Goal: Information Seeking & Learning: Learn about a topic

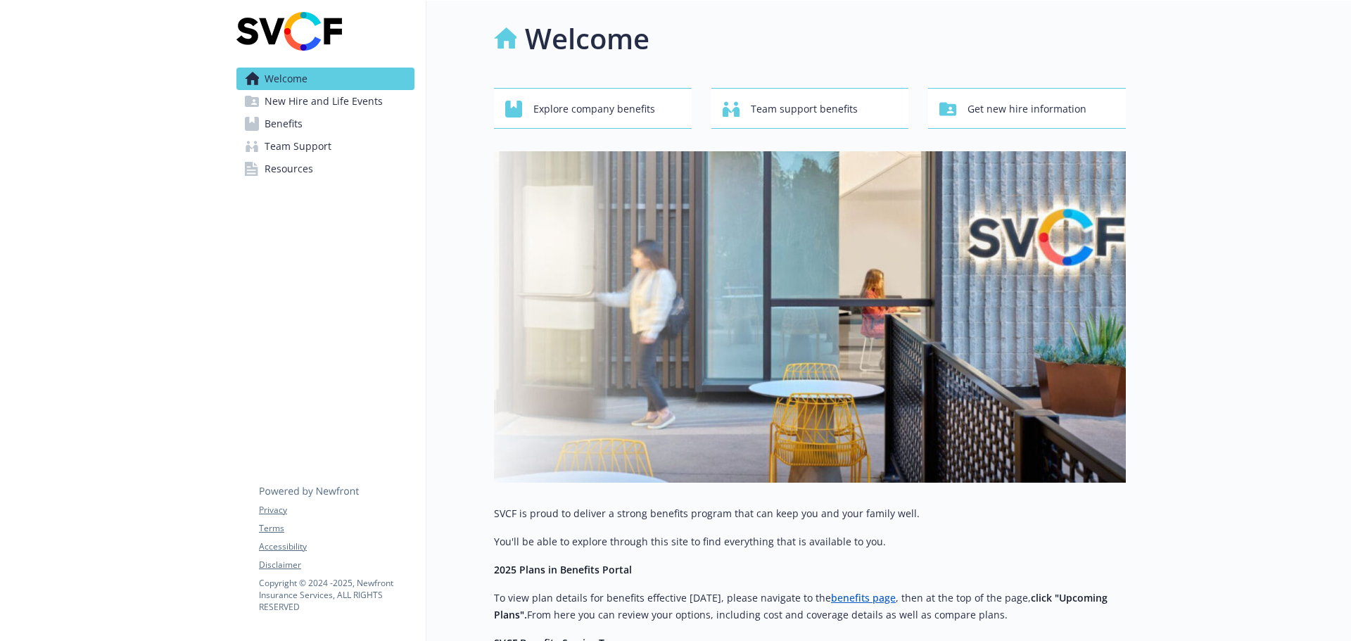
click at [277, 123] on span "Benefits" at bounding box center [284, 124] width 38 height 23
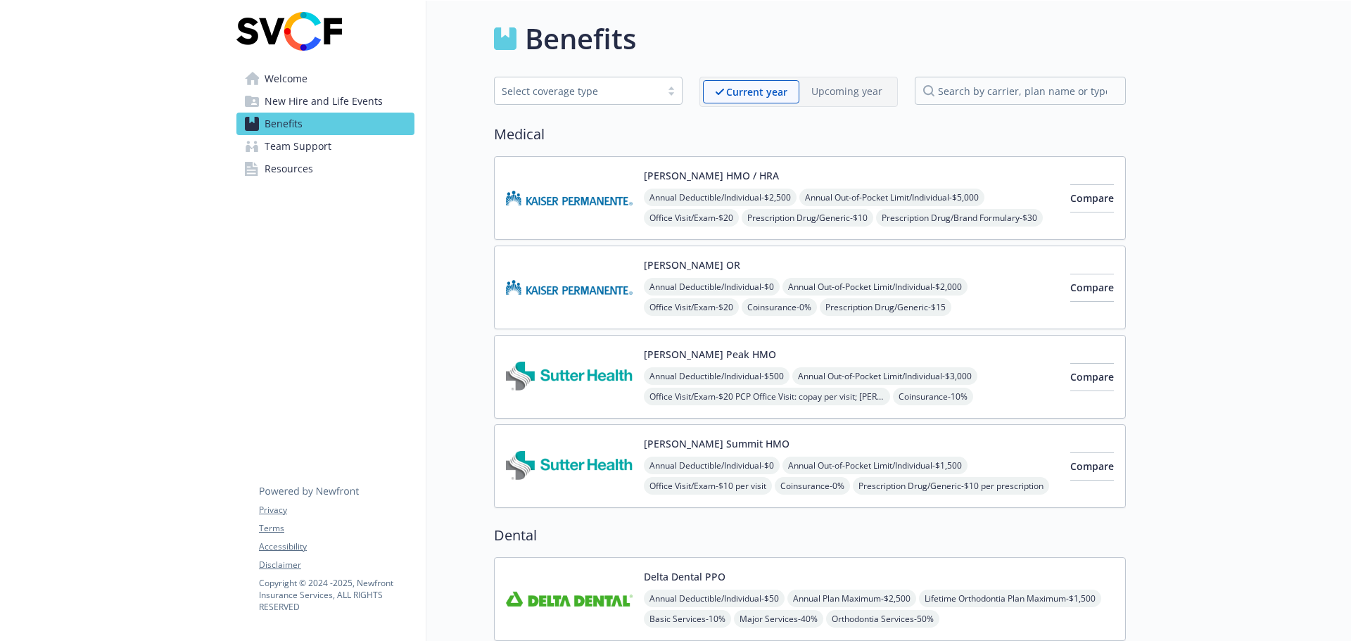
click at [328, 168] on link "Resources" at bounding box center [325, 169] width 178 height 23
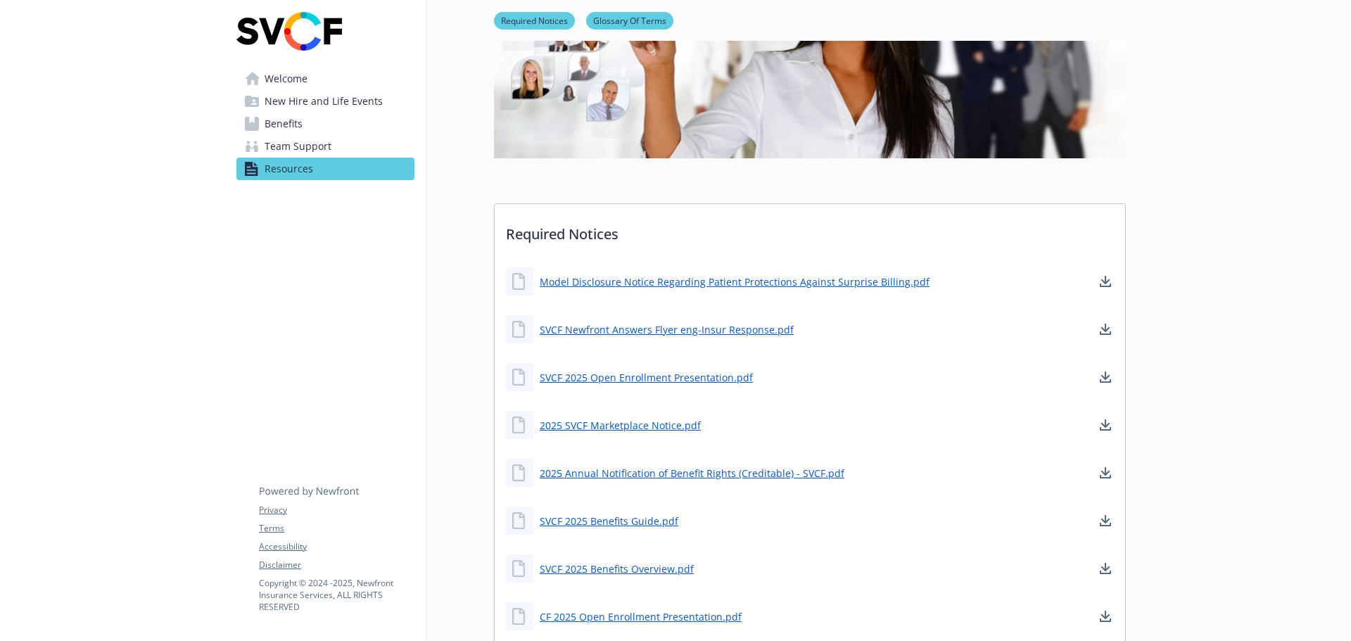
scroll to position [281, 0]
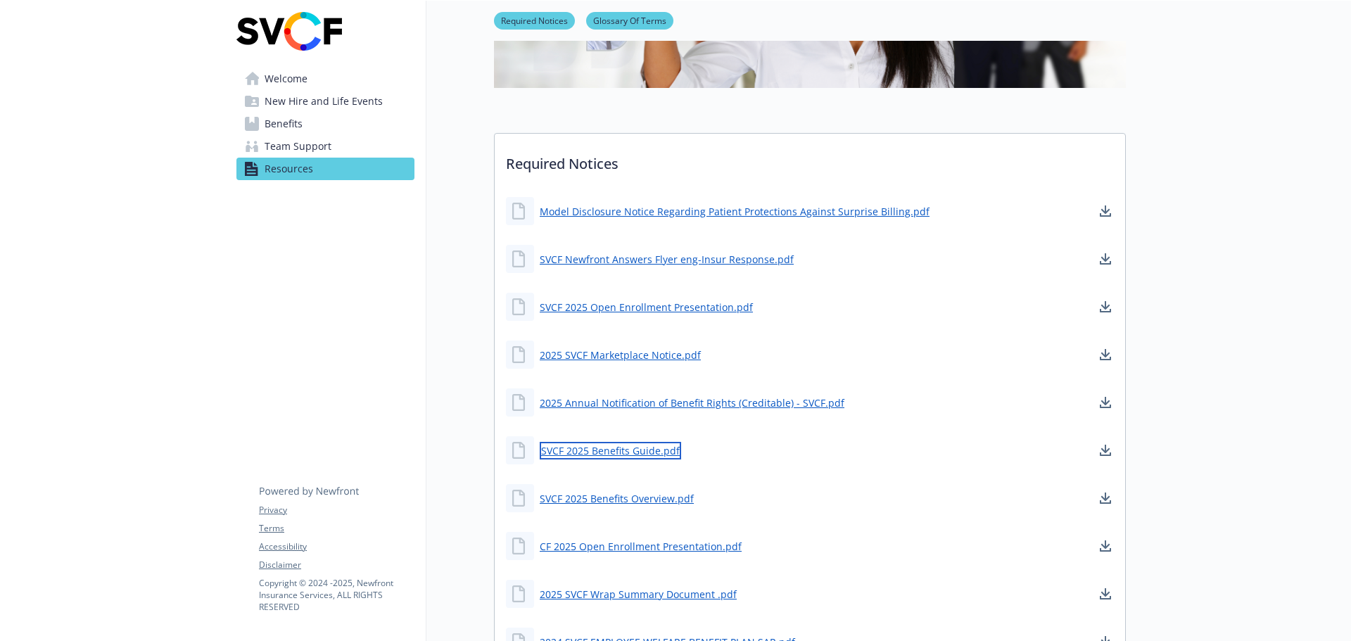
click at [616, 452] on link "SVCF 2025 Benefits Guide.pdf" at bounding box center [610, 451] width 141 height 18
click at [647, 495] on link "SVCF 2025 Benefits Overview.pdf" at bounding box center [618, 499] width 157 height 18
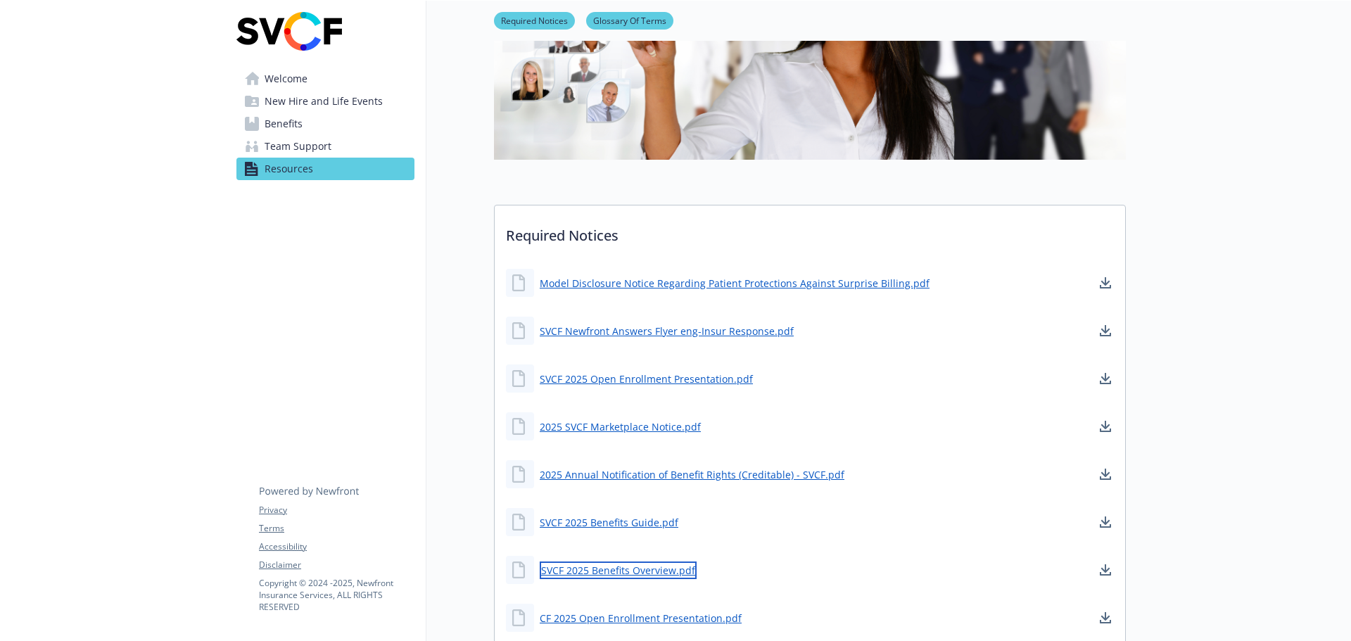
scroll to position [0, 0]
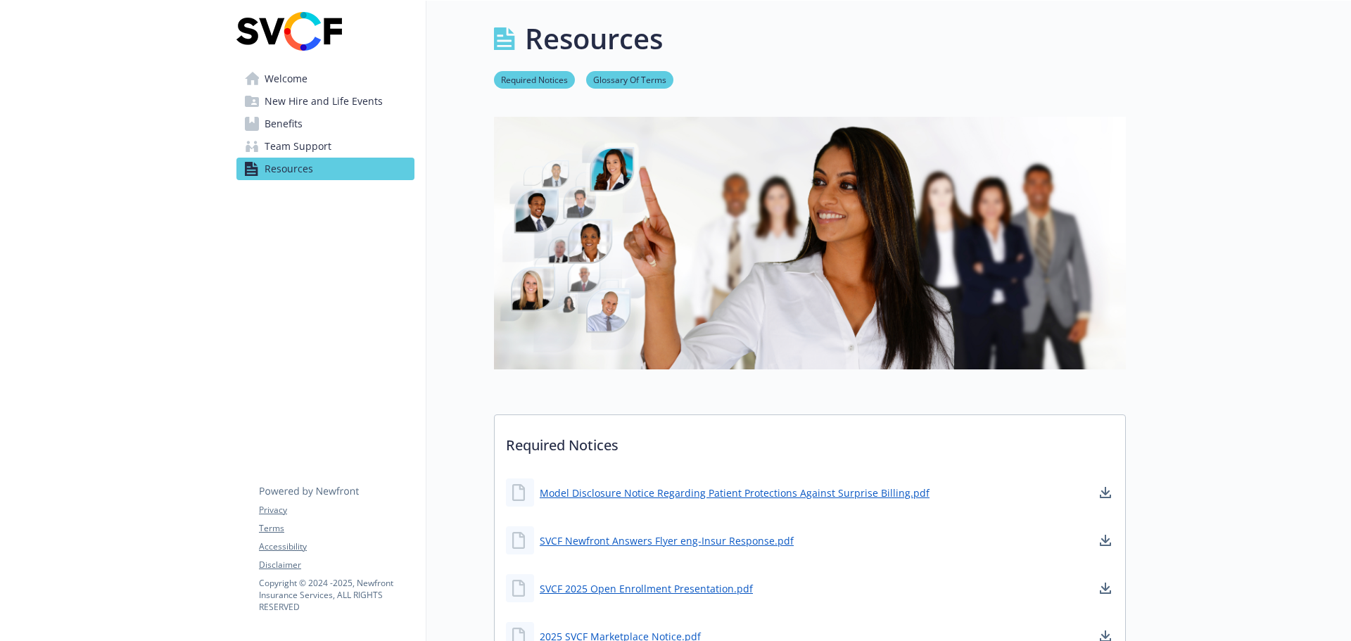
click at [296, 84] on span "Welcome" at bounding box center [286, 79] width 43 height 23
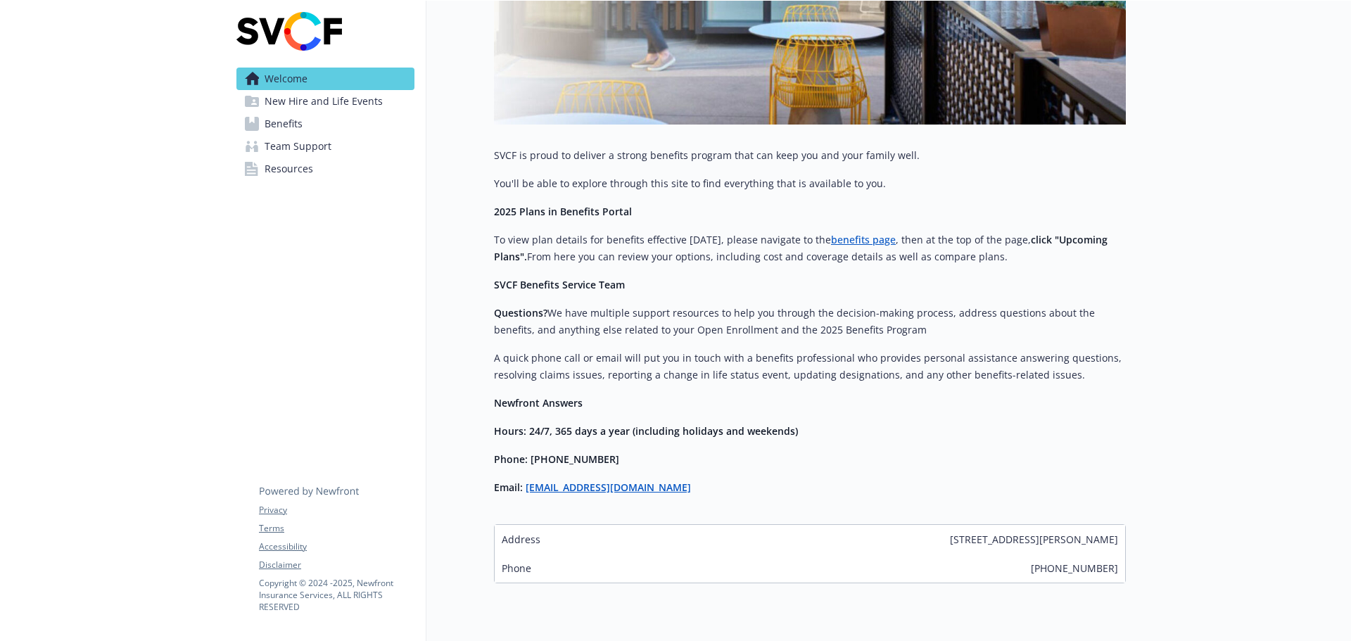
scroll to position [412, 0]
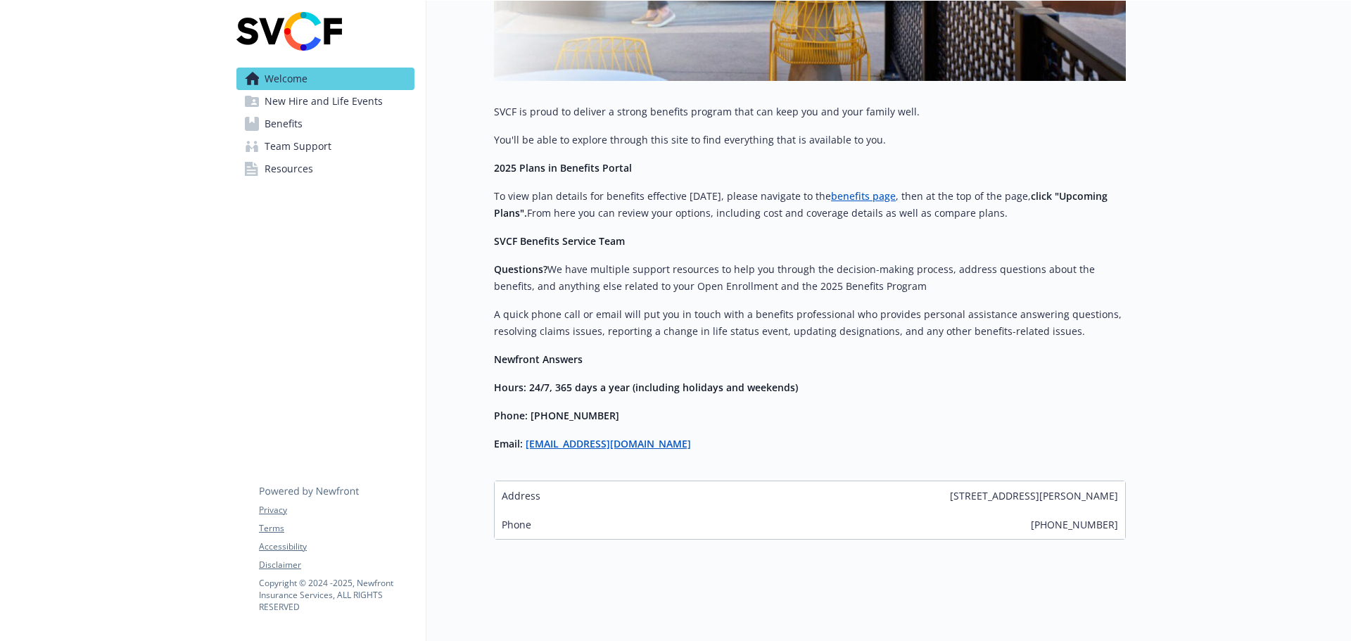
click at [860, 189] on link "benefits page" at bounding box center [863, 195] width 65 height 13
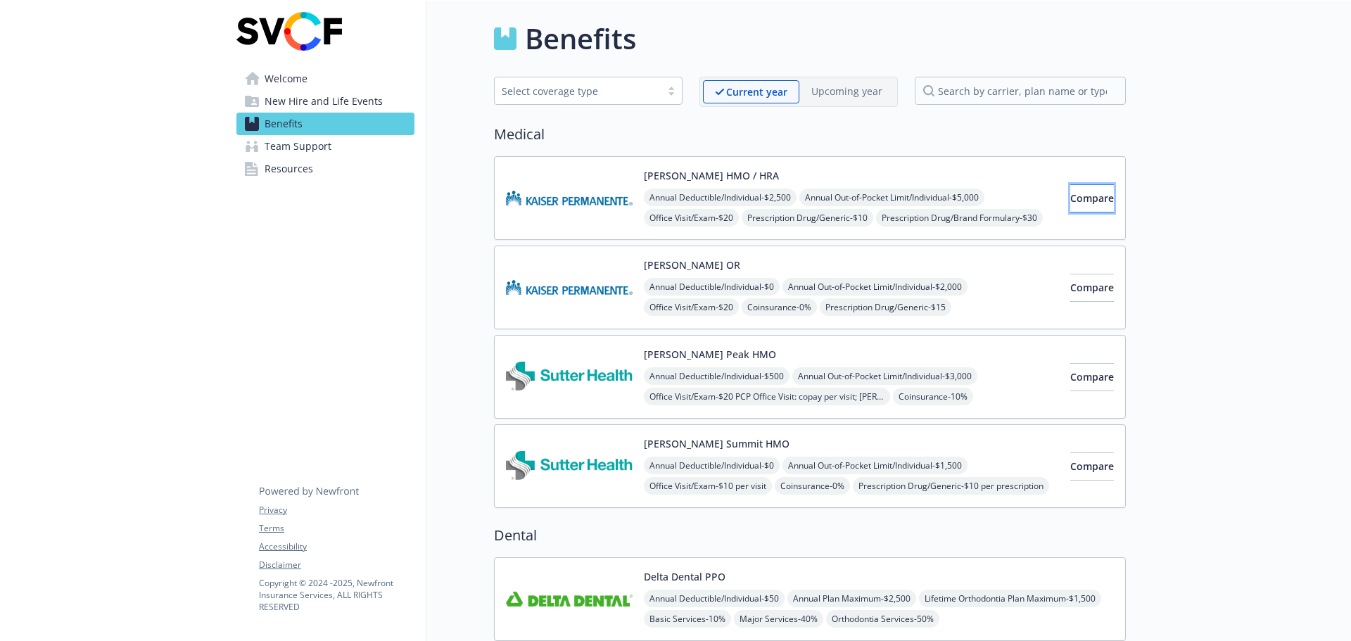
click at [1070, 201] on span "Compare" at bounding box center [1092, 197] width 44 height 13
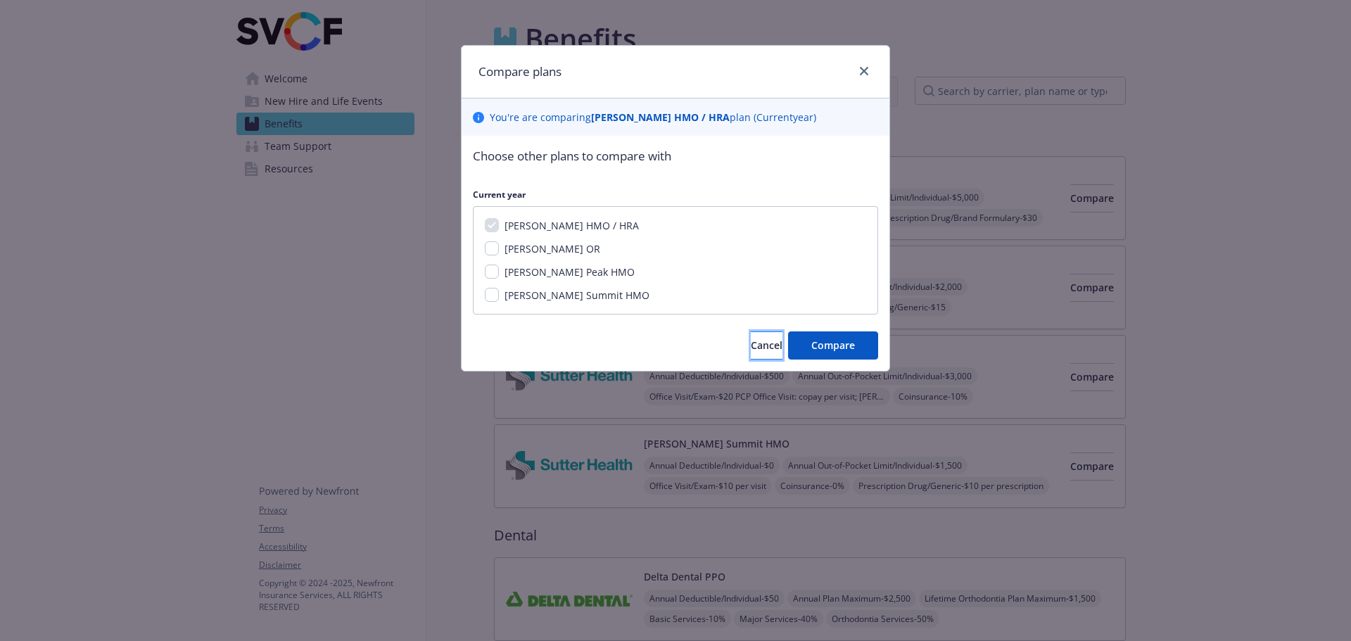
click at [754, 346] on span "Cancel" at bounding box center [767, 344] width 32 height 13
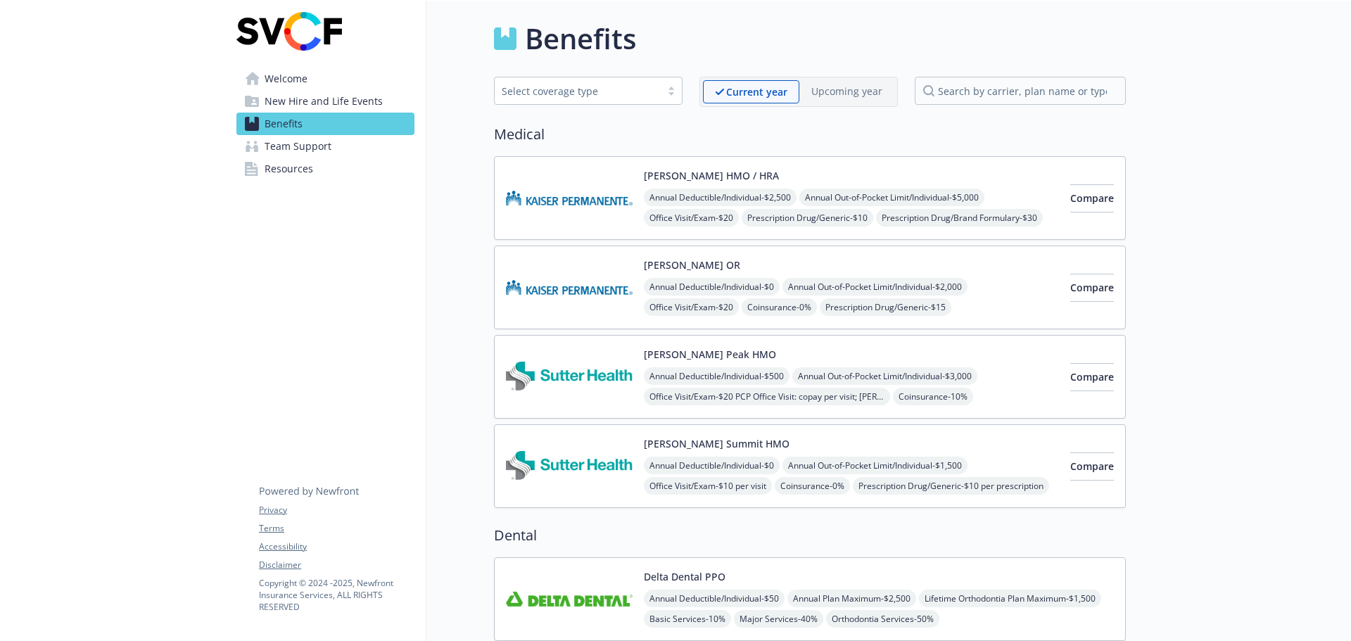
click at [868, 207] on div "Annual Deductible/Individual - $2,500 Annual Out-of-Pocket Limit/Individual - $…" at bounding box center [851, 218] width 415 height 58
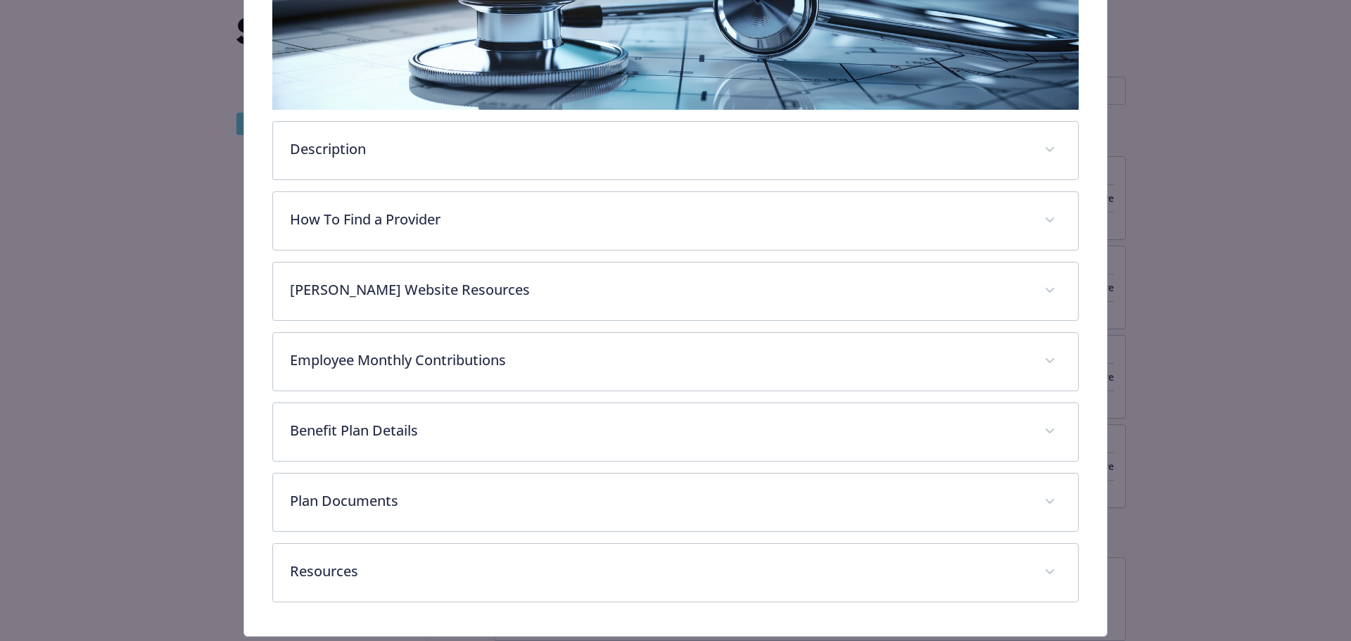
scroll to position [335, 0]
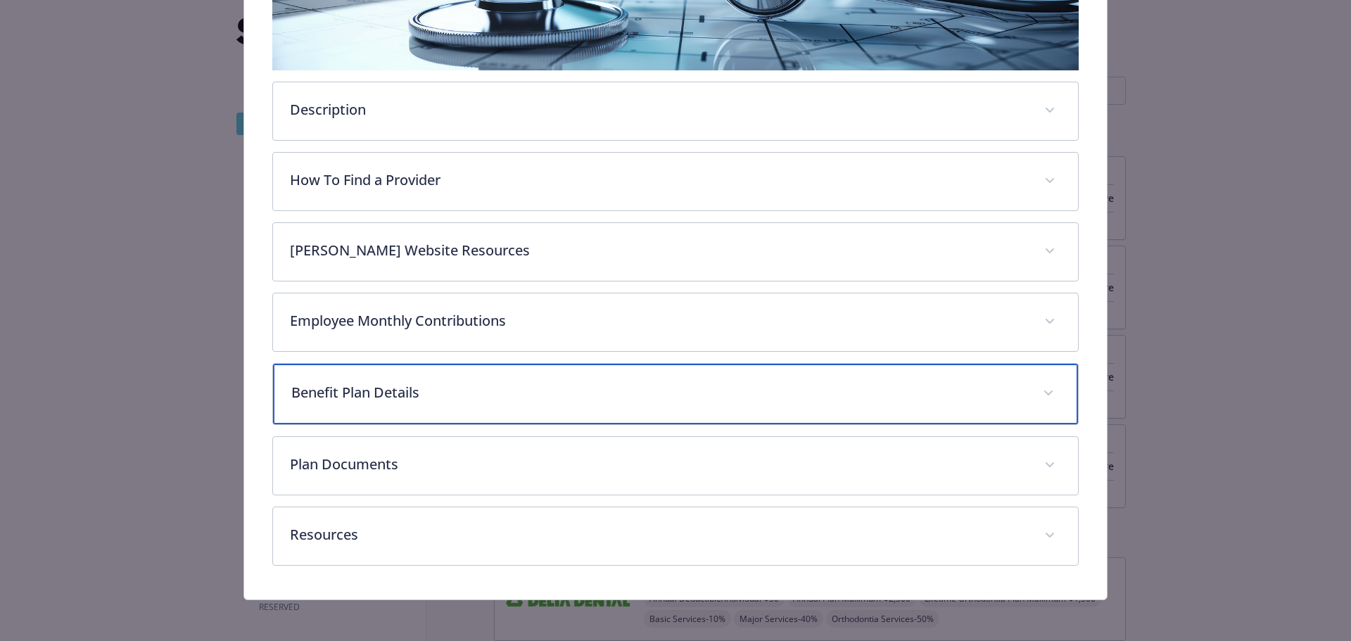
click at [616, 383] on p "Benefit Plan Details" at bounding box center [658, 392] width 735 height 21
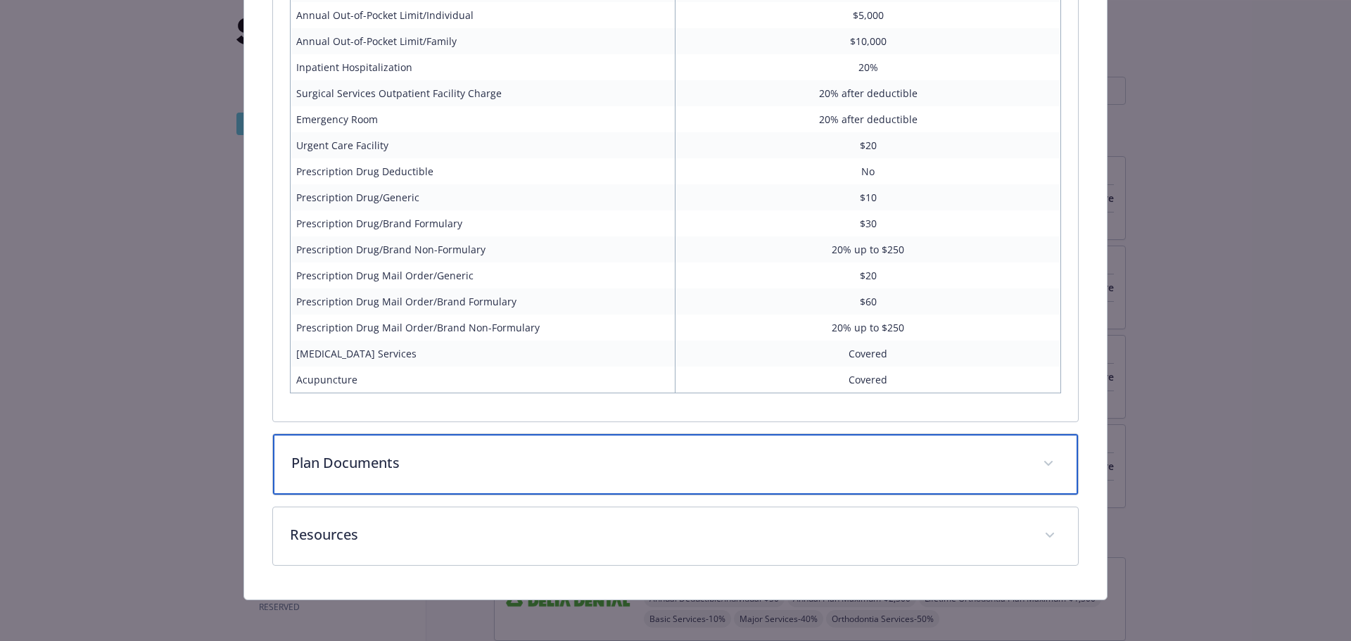
click at [493, 465] on p "Plan Documents" at bounding box center [658, 462] width 735 height 21
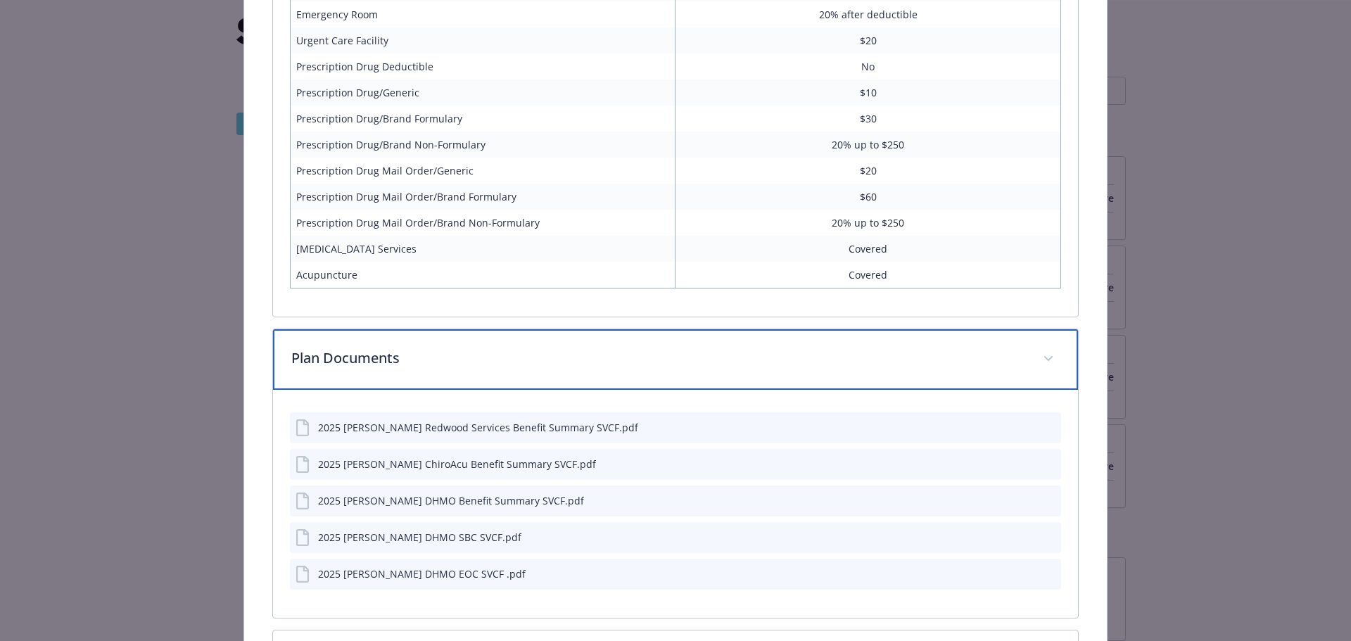
scroll to position [1128, 0]
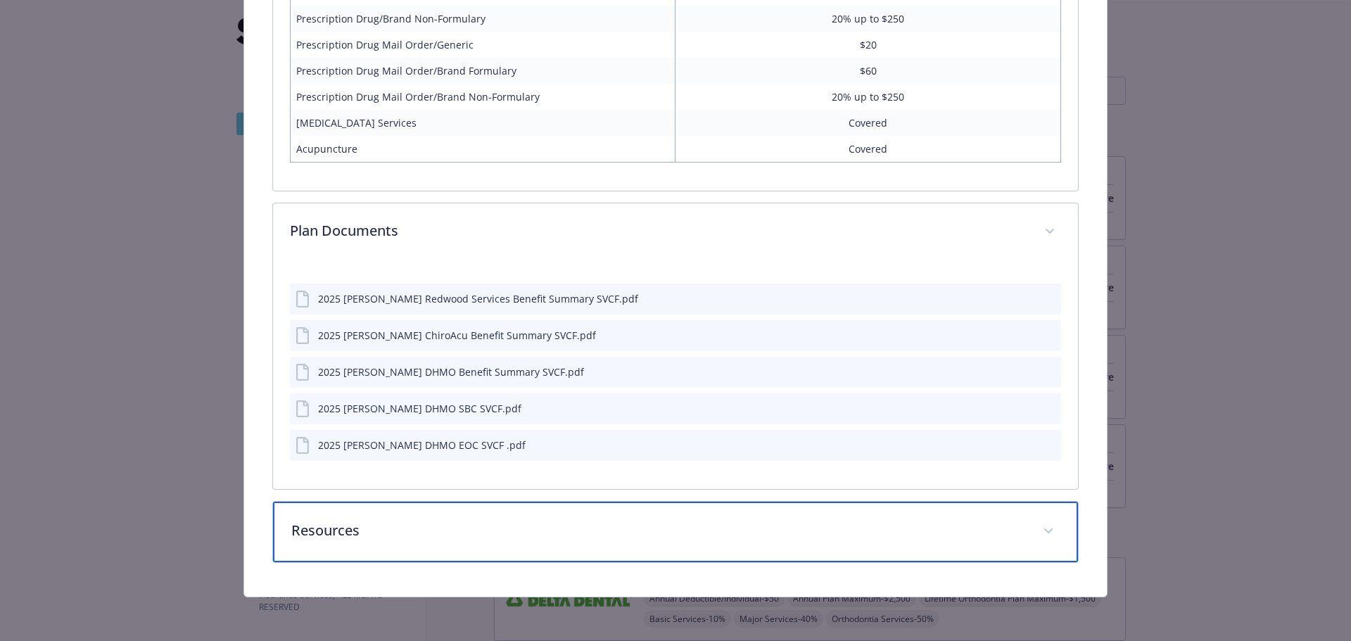
click at [404, 545] on div "Resources" at bounding box center [676, 532] width 806 height 61
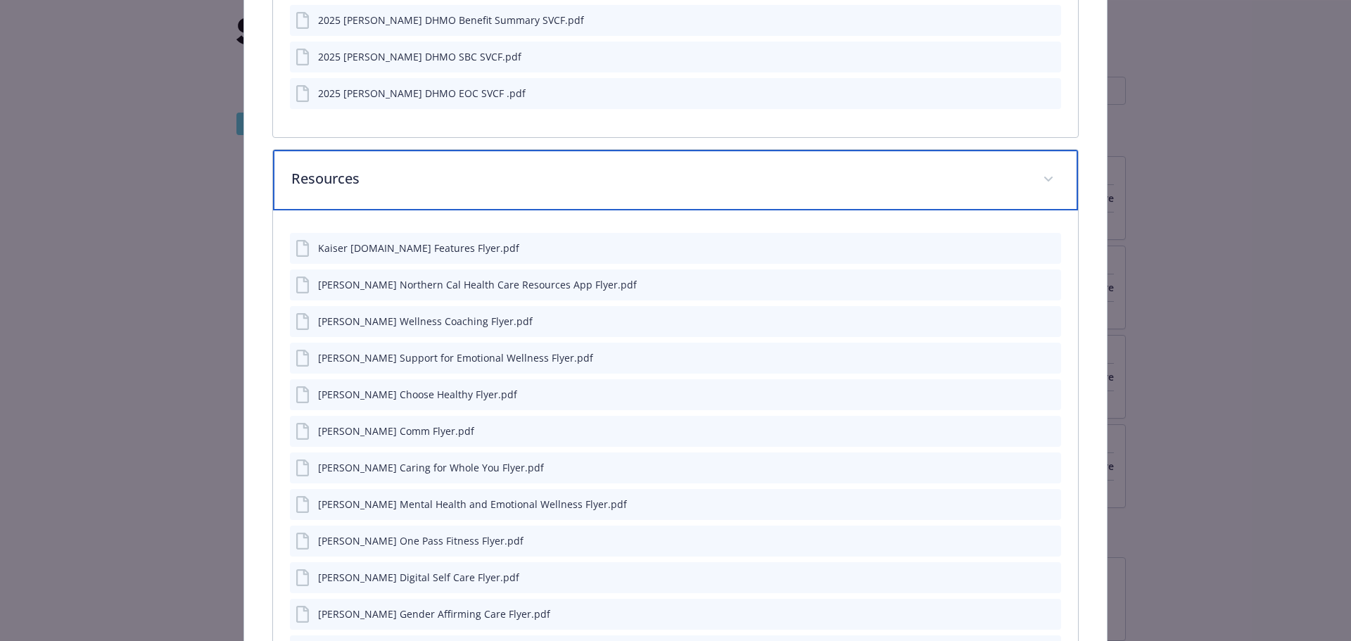
scroll to position [1758, 0]
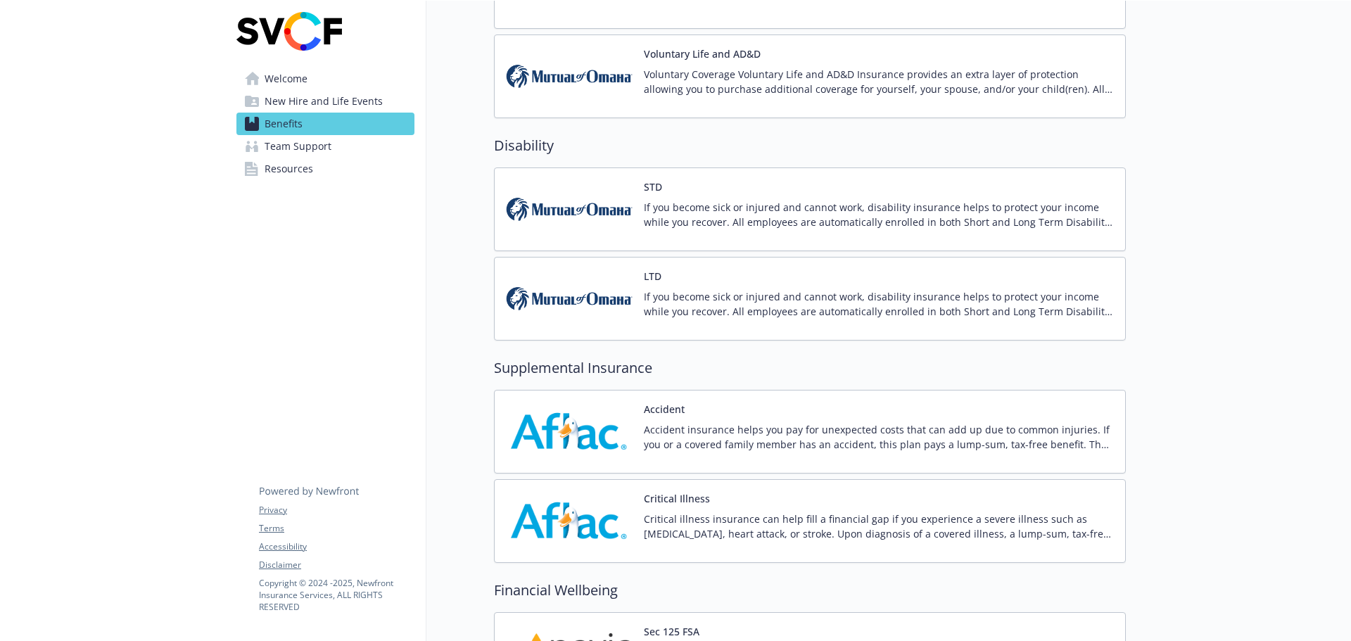
scroll to position [946, 0]
